Goal: Task Accomplishment & Management: Manage account settings

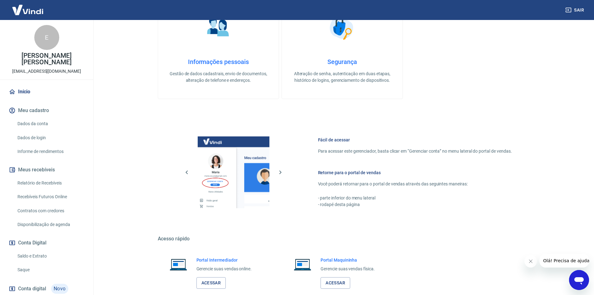
scroll to position [32, 0]
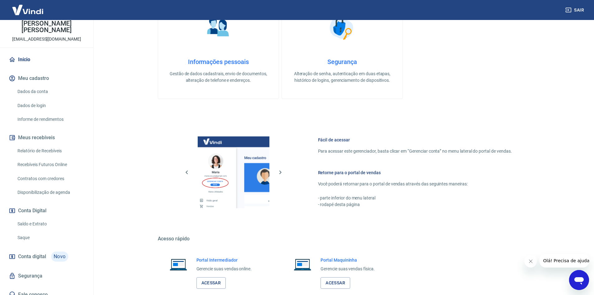
click at [44, 217] on link "Saldo e Extrato" at bounding box center [50, 223] width 71 height 13
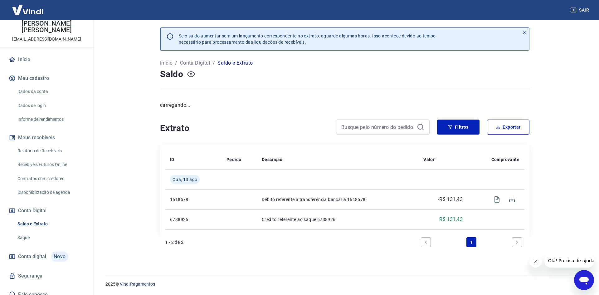
click at [188, 74] on icon "button" at bounding box center [191, 74] width 8 height 8
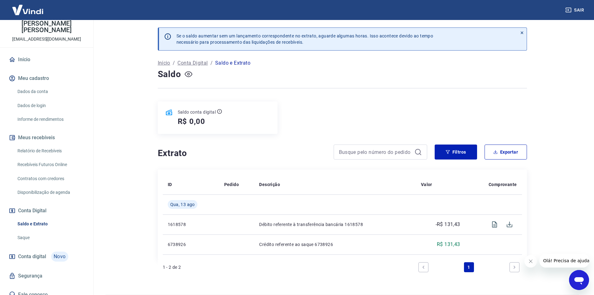
scroll to position [19, 0]
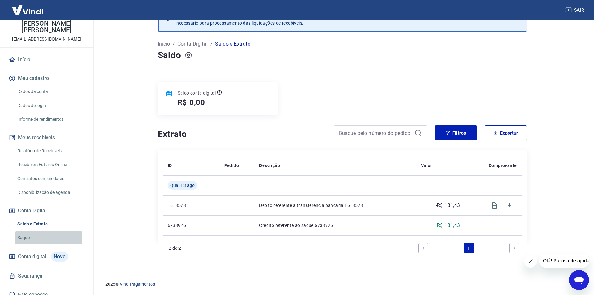
click at [27, 234] on link "Saque" at bounding box center [50, 237] width 71 height 13
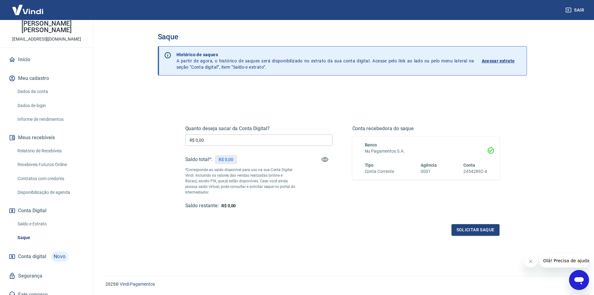
click at [39, 252] on span "Conta digital" at bounding box center [32, 256] width 28 height 9
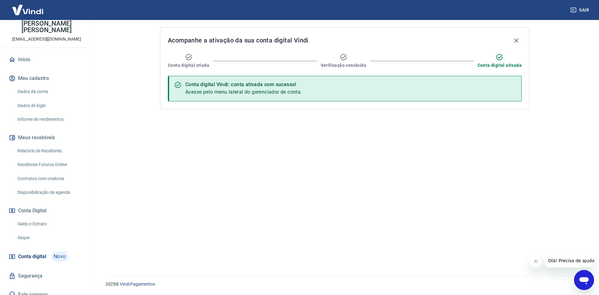
click at [39, 232] on link "Saque" at bounding box center [50, 237] width 71 height 13
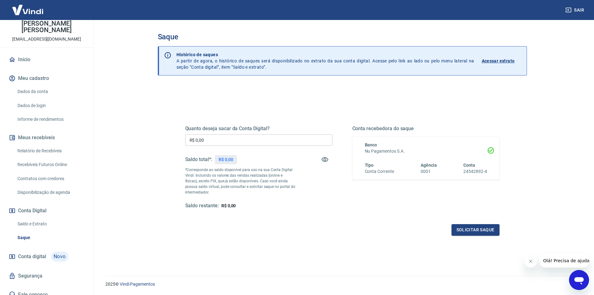
click at [487, 59] on p "Acessar extrato" at bounding box center [498, 61] width 33 height 6
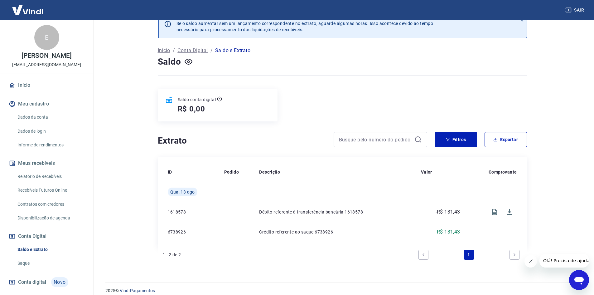
scroll to position [19, 0]
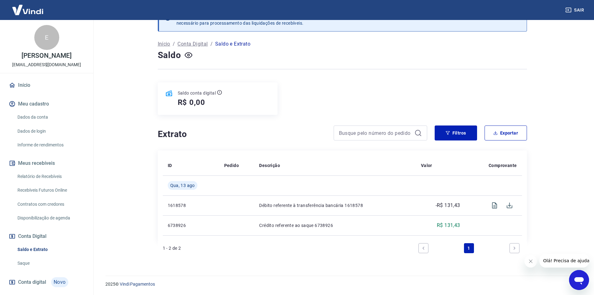
click at [48, 172] on link "Relatório de Recebíveis" at bounding box center [50, 176] width 71 height 13
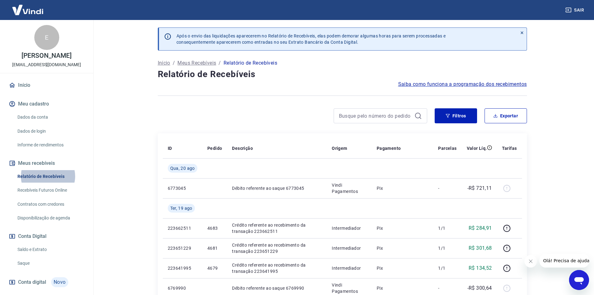
click at [35, 192] on link "Recebíveis Futuros Online" at bounding box center [50, 190] width 71 height 13
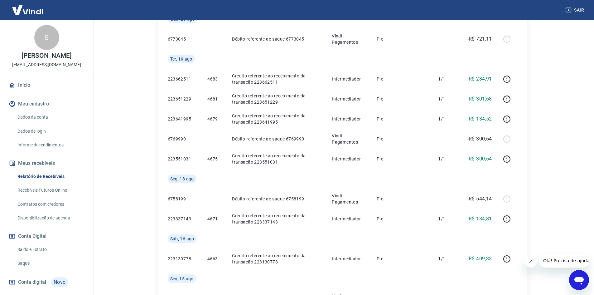
scroll to position [94, 0]
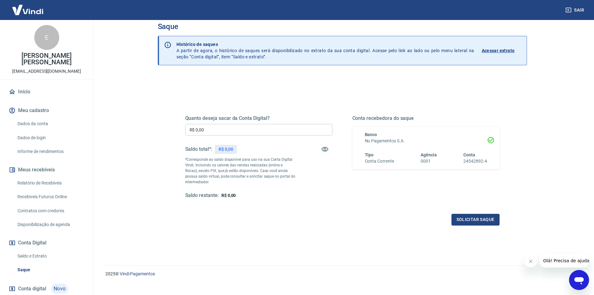
scroll to position [19, 0]
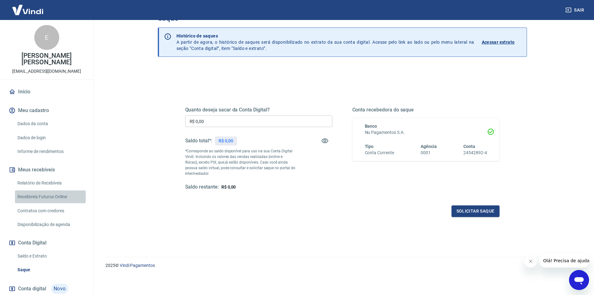
click at [55, 190] on link "Recebíveis Futuros Online" at bounding box center [50, 196] width 71 height 13
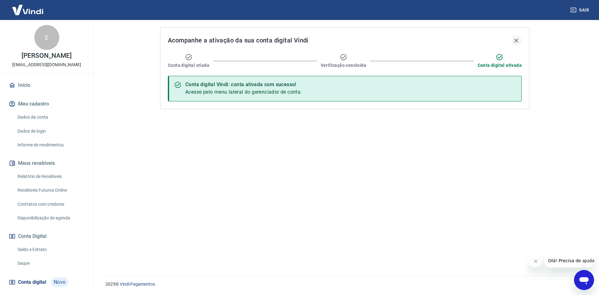
click at [518, 39] on icon "button" at bounding box center [516, 40] width 7 height 7
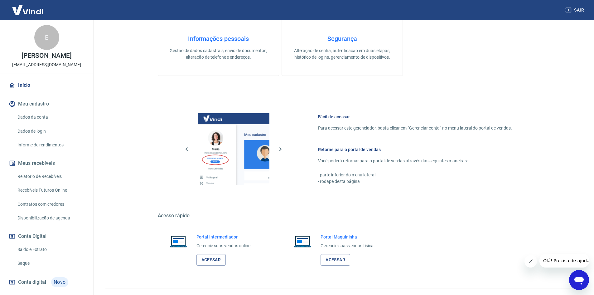
scroll to position [192, 0]
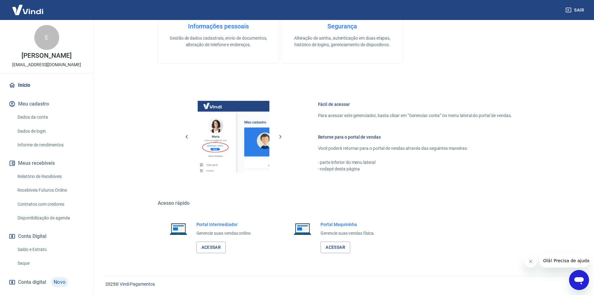
click at [39, 249] on link "Saldo e Extrato" at bounding box center [50, 249] width 71 height 13
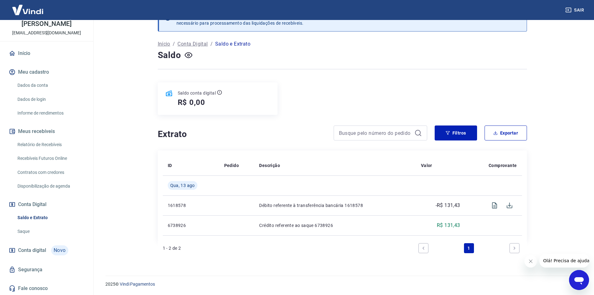
scroll to position [32, 0]
click at [49, 248] on link "Conta digital Novo" at bounding box center [46, 249] width 78 height 15
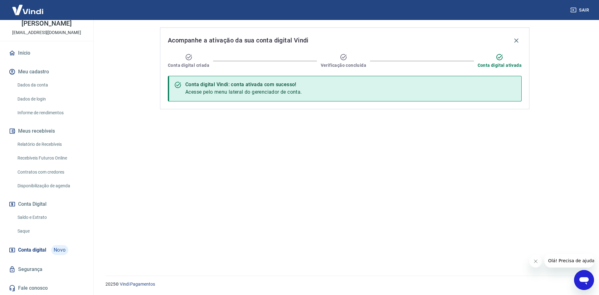
click at [44, 225] on link "Saque" at bounding box center [50, 231] width 71 height 13
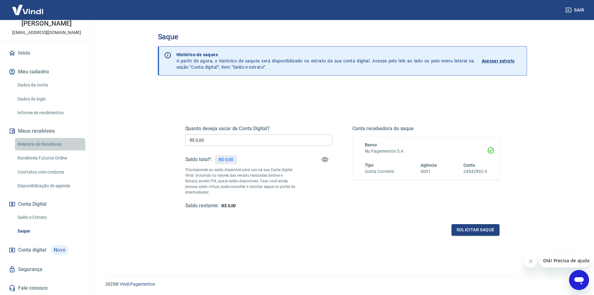
click at [50, 145] on link "Relatório de Recebíveis" at bounding box center [50, 144] width 71 height 13
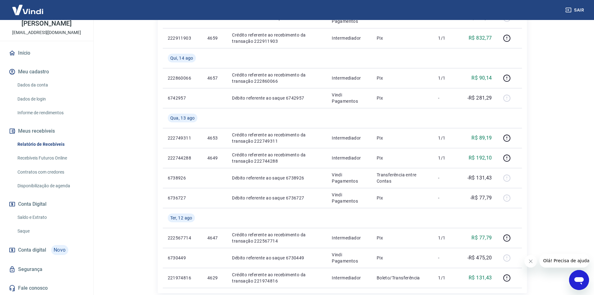
scroll to position [437, 0]
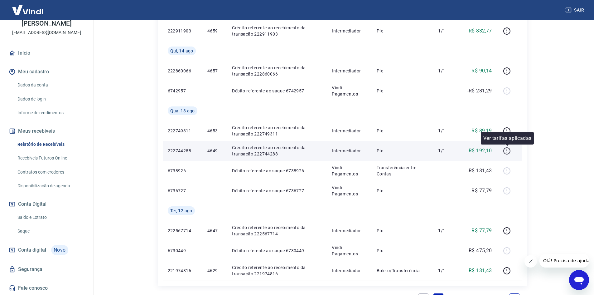
click at [510, 151] on icon "button" at bounding box center [507, 151] width 8 height 8
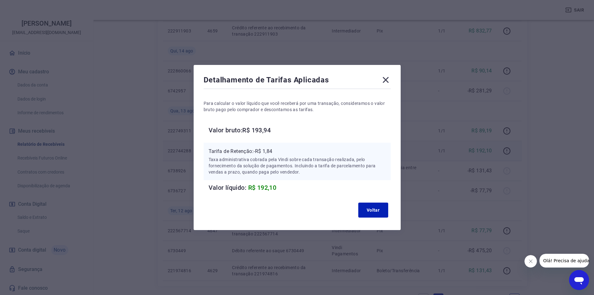
click at [395, 81] on div "Detalhamento de Tarifas Aplicadas Para calcular o valor líquido que você recebe…" at bounding box center [297, 147] width 207 height 165
click at [389, 78] on icon at bounding box center [386, 80] width 6 height 6
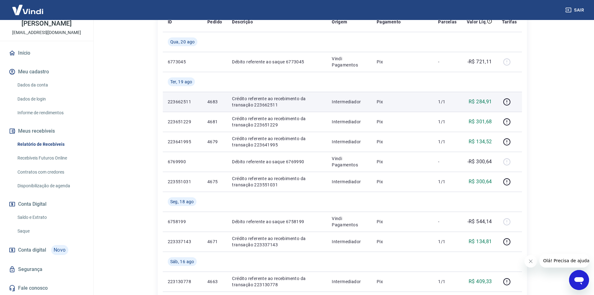
scroll to position [125, 0]
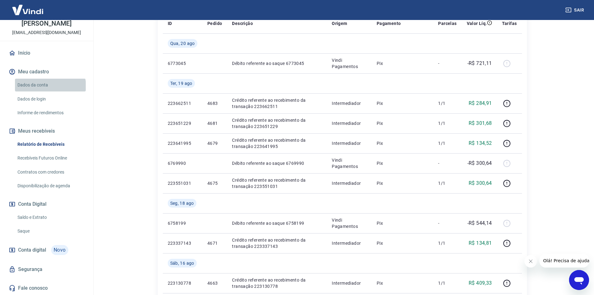
click at [50, 86] on link "Dados da conta" at bounding box center [50, 85] width 71 height 13
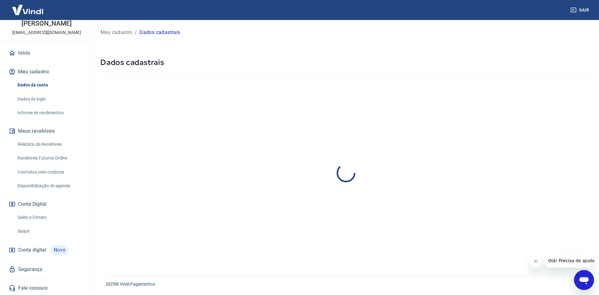
select select "SP"
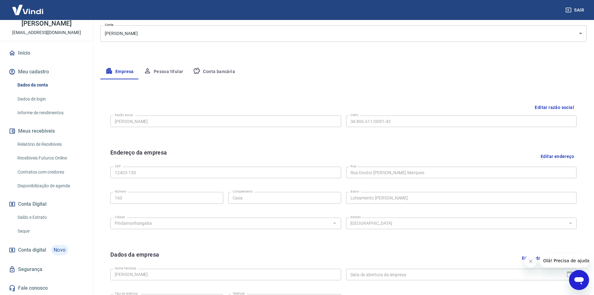
scroll to position [61, 0]
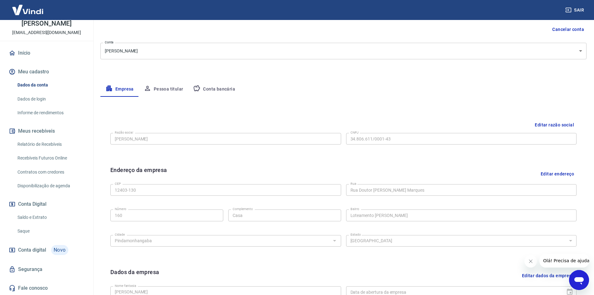
click at [213, 90] on button "Conta bancária" at bounding box center [214, 89] width 52 height 15
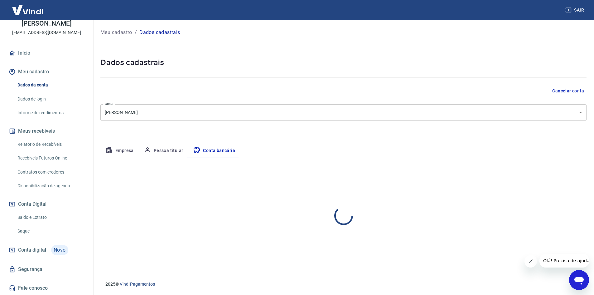
scroll to position [0, 0]
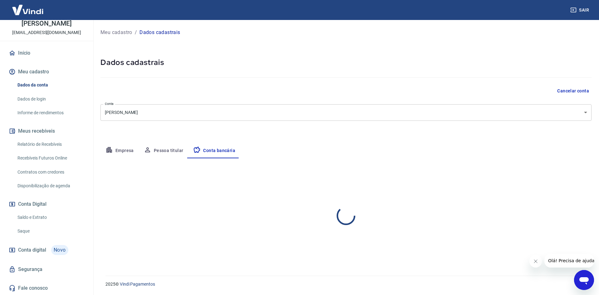
select select "1"
click at [109, 33] on p "Meu cadastro" at bounding box center [116, 32] width 32 height 7
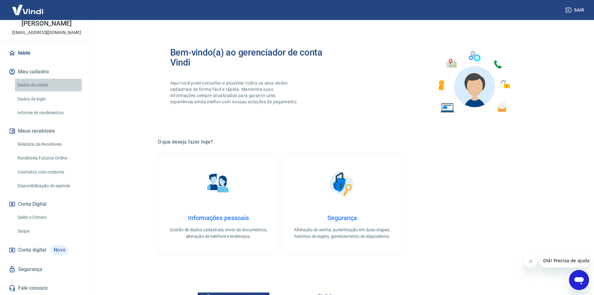
click at [43, 85] on link "Dados da conta" at bounding box center [50, 85] width 71 height 13
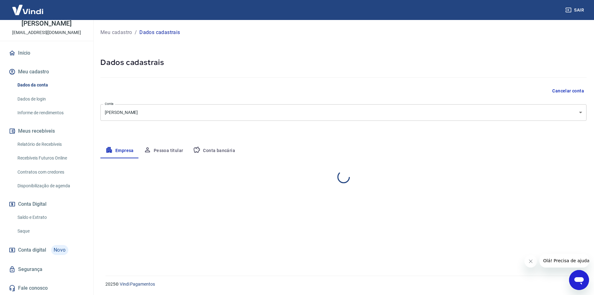
select select "SP"
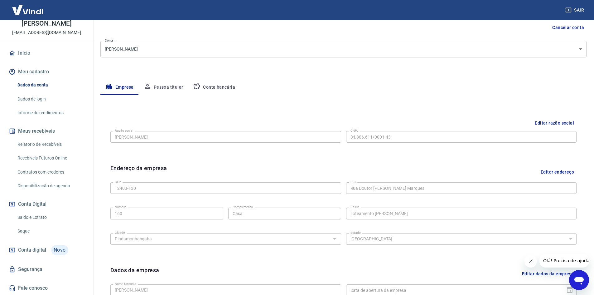
scroll to position [61, 0]
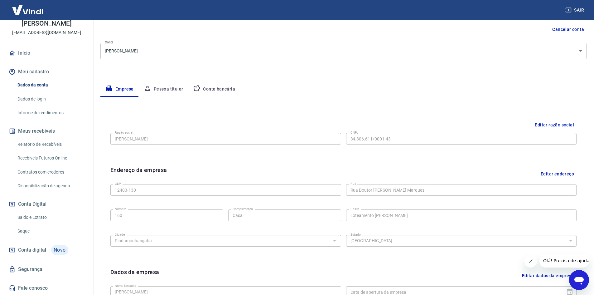
click at [228, 88] on button "Conta bancária" at bounding box center [214, 89] width 52 height 15
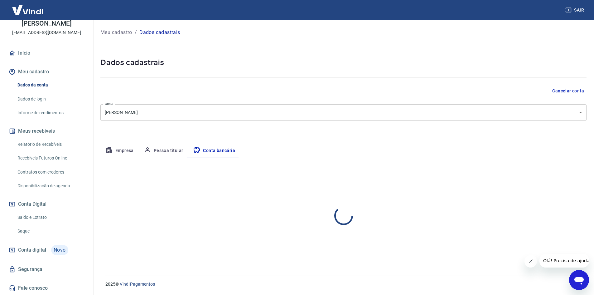
scroll to position [0, 0]
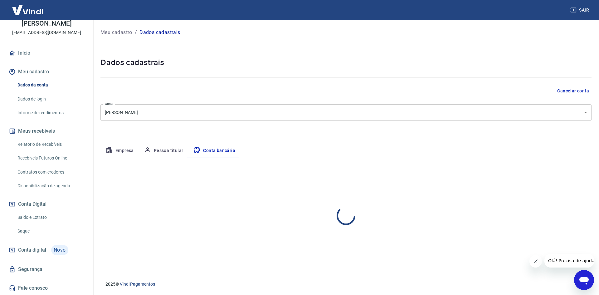
select select "1"
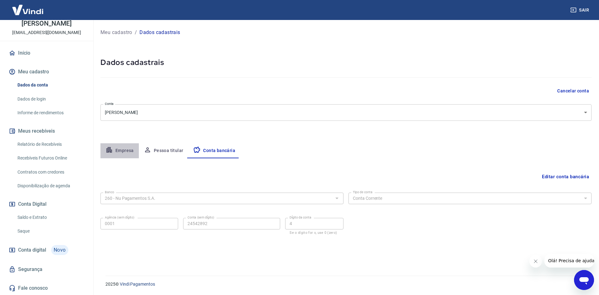
click at [132, 153] on button "Empresa" at bounding box center [119, 150] width 38 height 15
select select "SP"
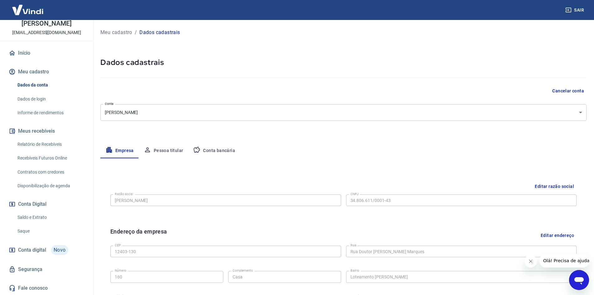
click at [157, 151] on button "Pessoa titular" at bounding box center [164, 150] width 50 height 15
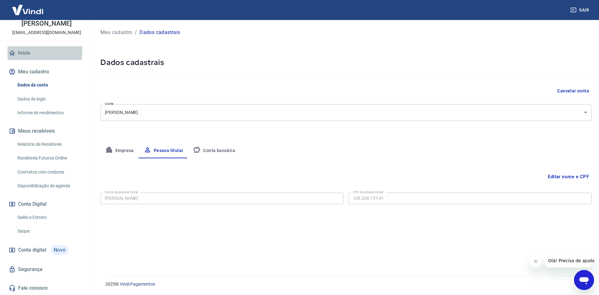
click at [17, 49] on link "Início" at bounding box center [46, 53] width 78 height 14
